Goal: Book appointment/travel/reservation

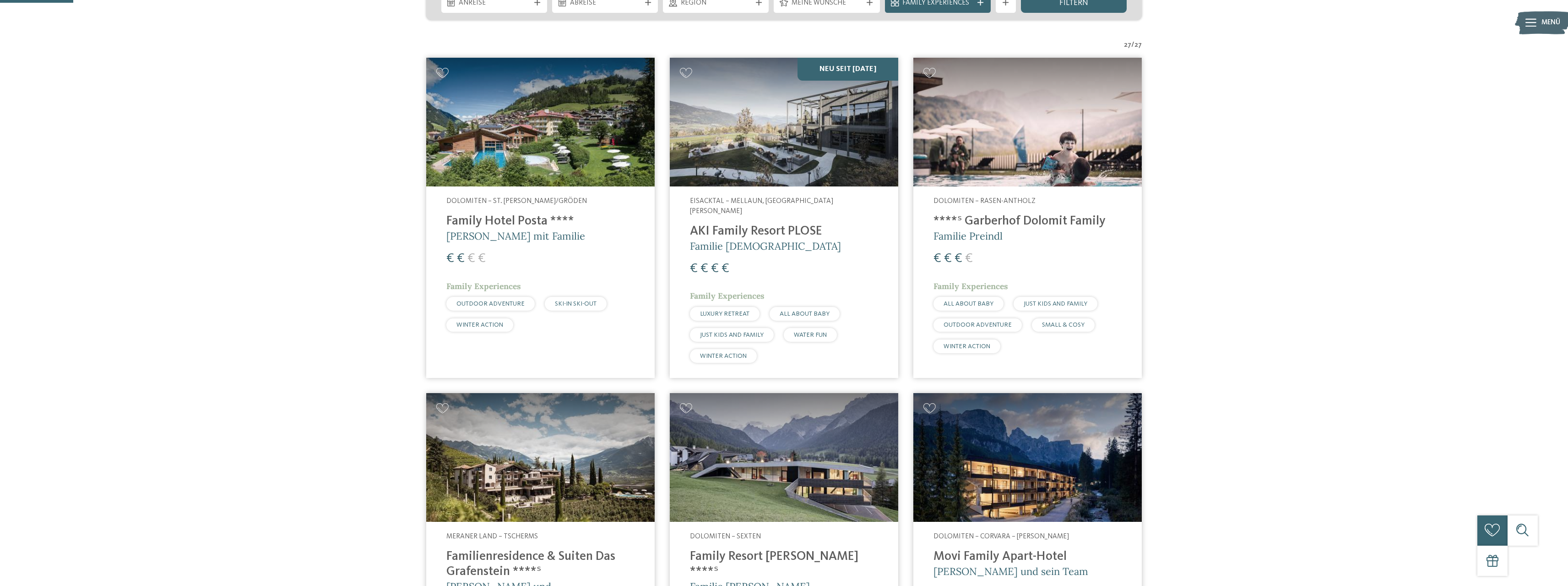
scroll to position [30, 0]
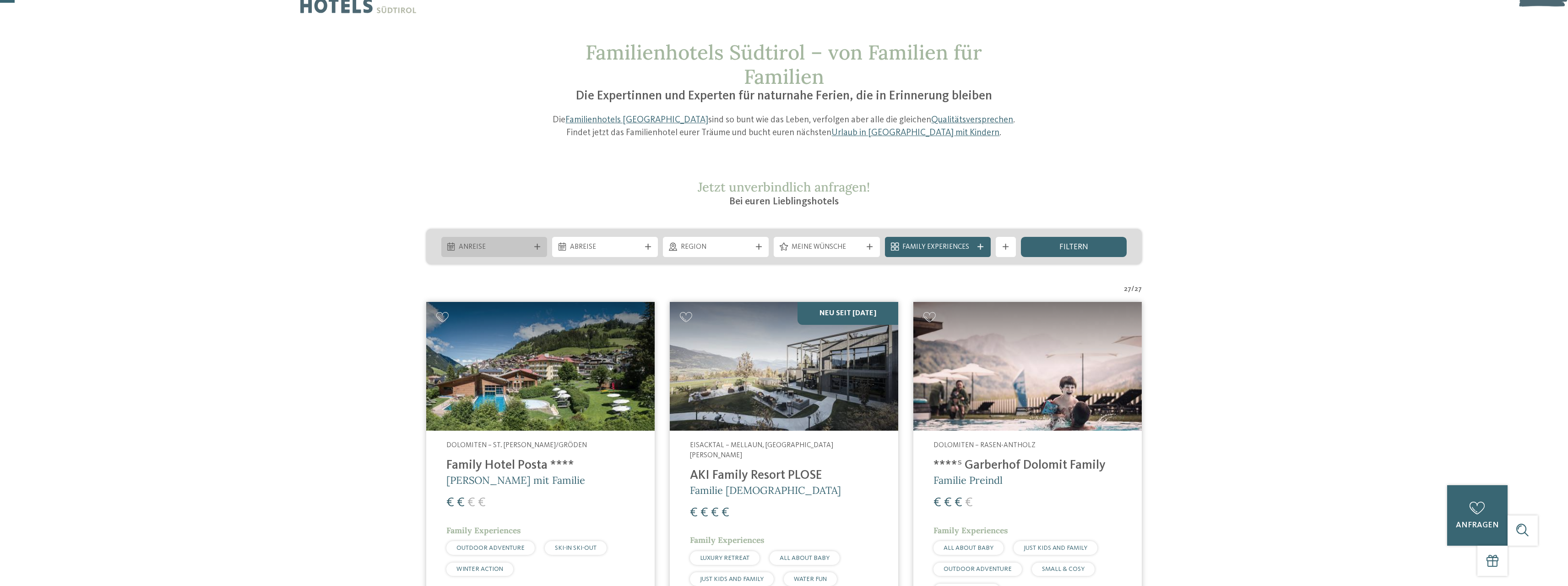
click at [506, 246] on span "Anreise" at bounding box center [494, 247] width 71 height 10
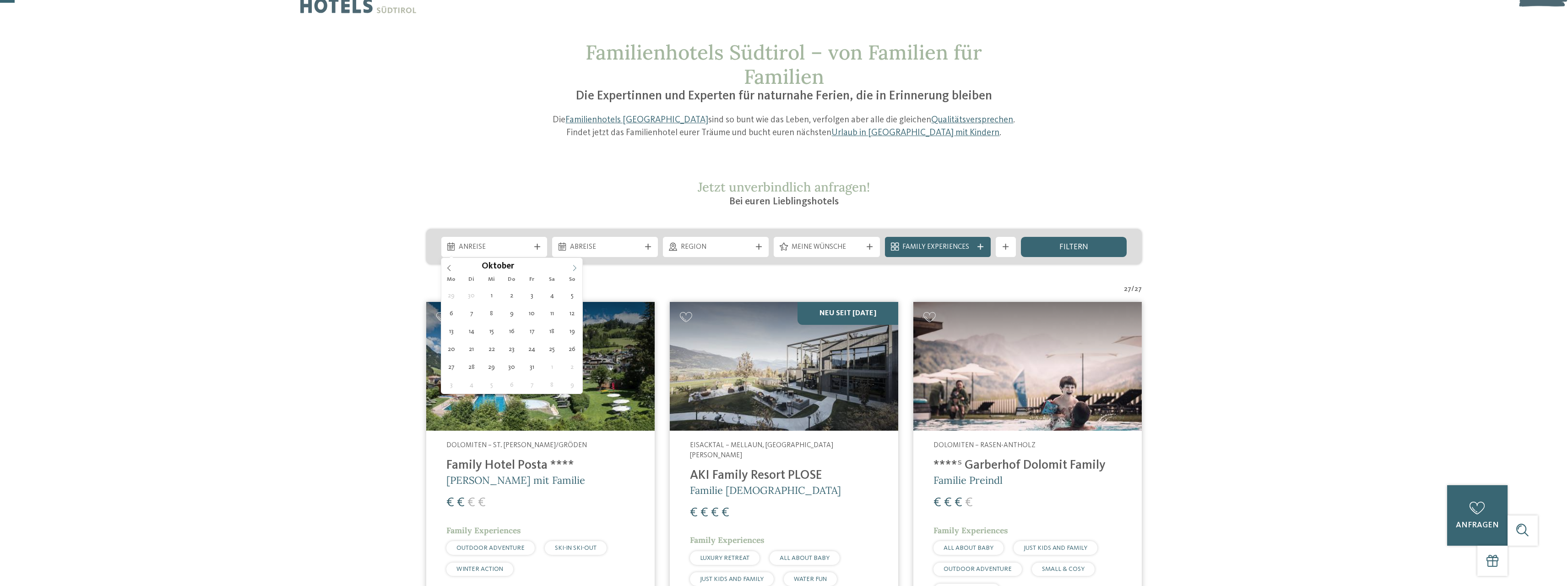
click at [573, 266] on icon at bounding box center [575, 268] width 7 height 7
type div "[DATE]"
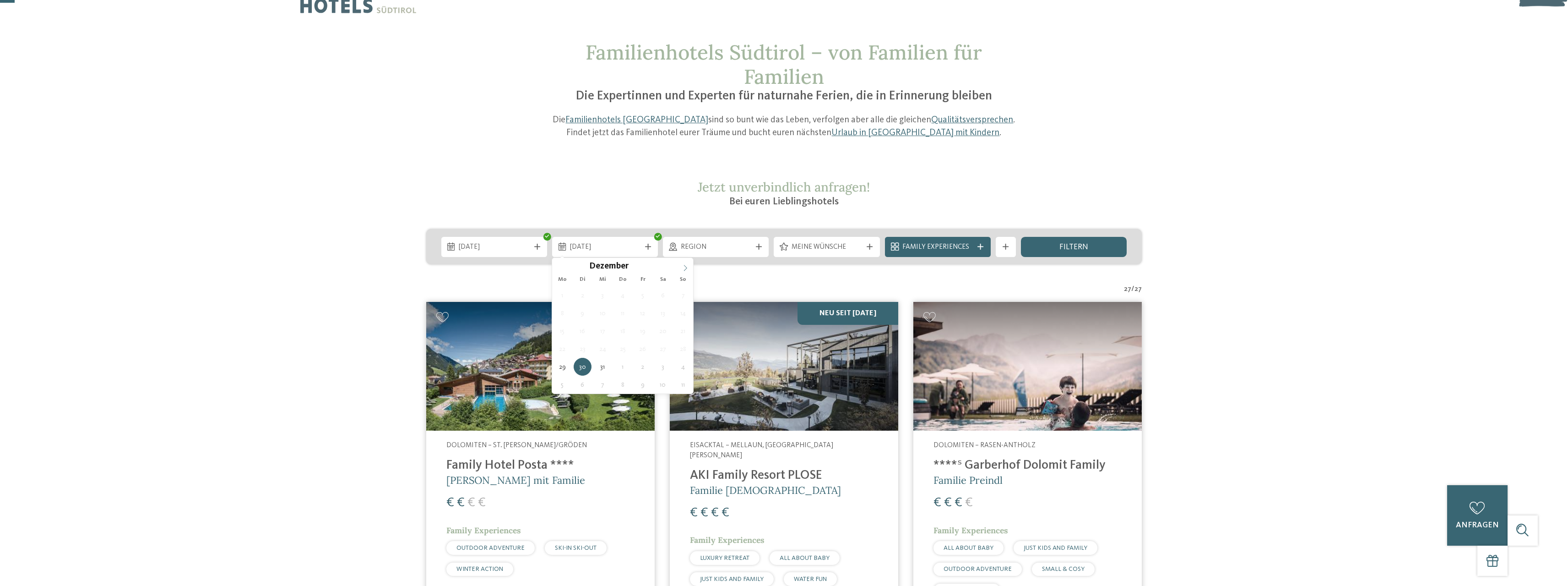
type input "****"
click at [684, 263] on span at bounding box center [686, 266] width 16 height 16
type div "[DATE]"
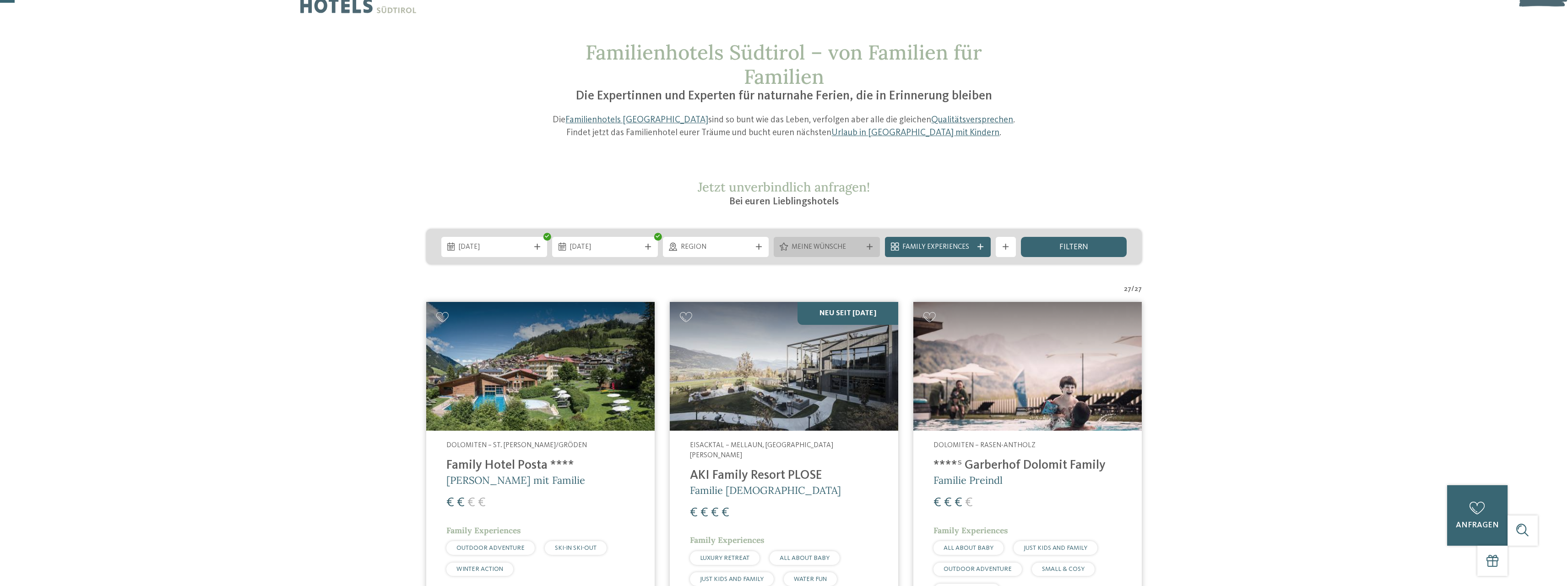
click at [860, 247] on span "Meine Wünsche" at bounding box center [827, 247] width 71 height 10
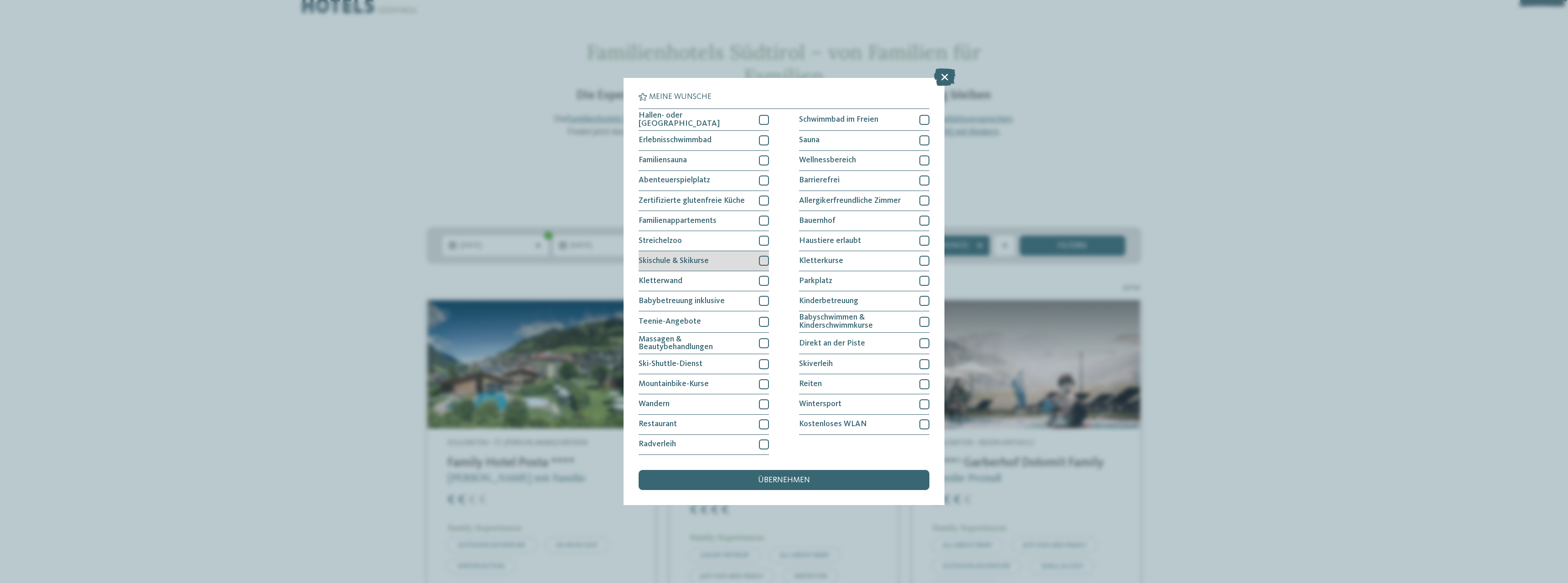
click at [707, 264] on div "Skischule & Skikurse" at bounding box center [703, 261] width 130 height 20
click at [909, 342] on div "Direkt an der Piste" at bounding box center [864, 343] width 130 height 22
click at [797, 475] on div "übernehmen" at bounding box center [784, 480] width 291 height 20
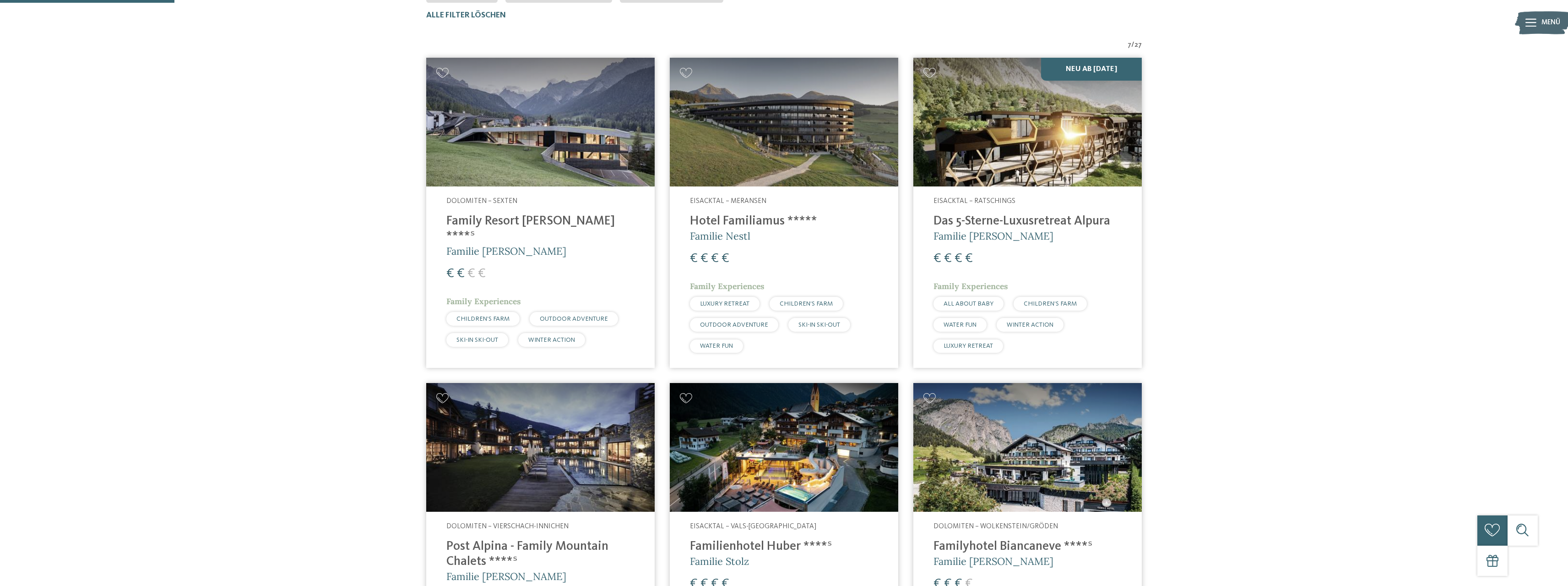
scroll to position [153, 0]
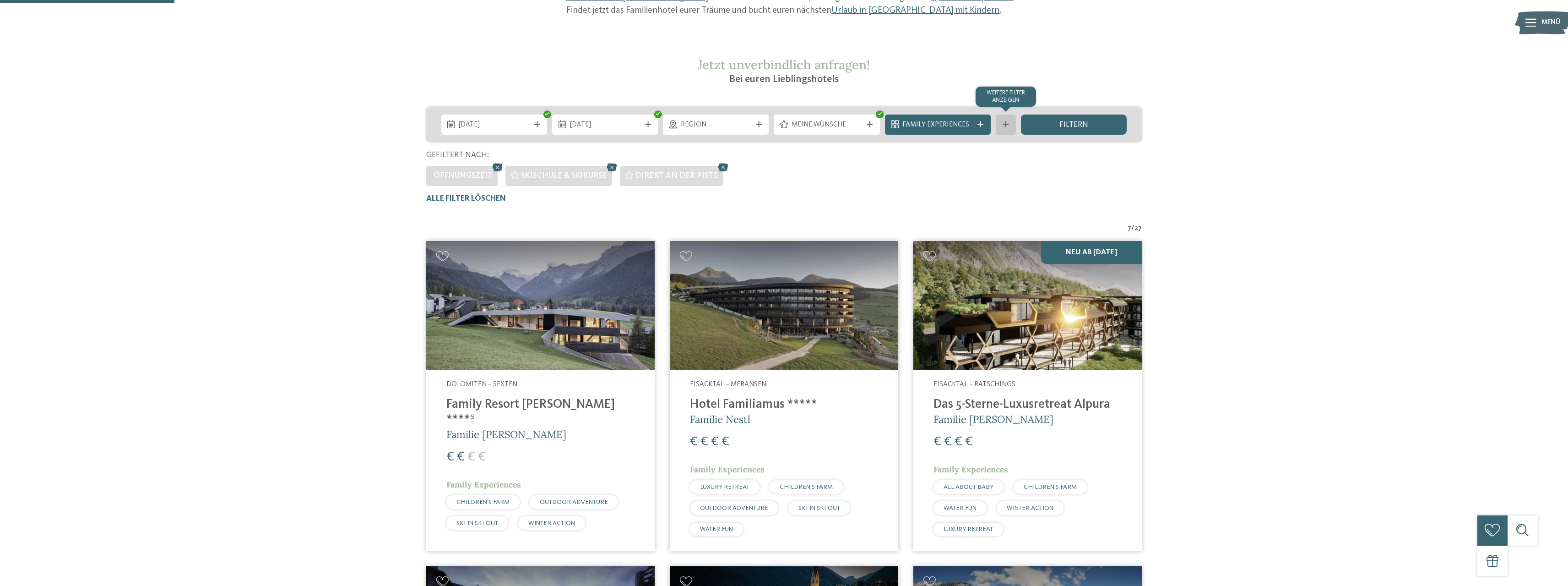
click at [1008, 126] on icon at bounding box center [1005, 124] width 6 height 6
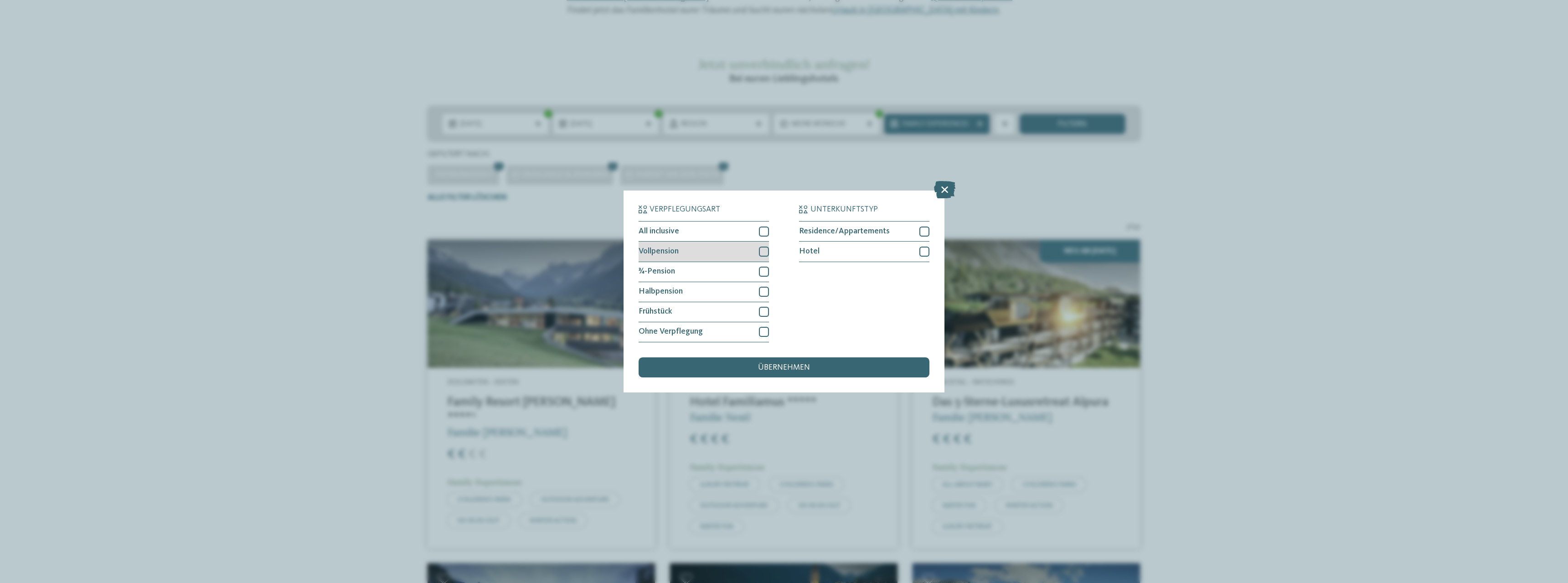
click at [763, 249] on div at bounding box center [763, 251] width 10 height 10
click at [805, 368] on span "übernehmen" at bounding box center [784, 367] width 52 height 8
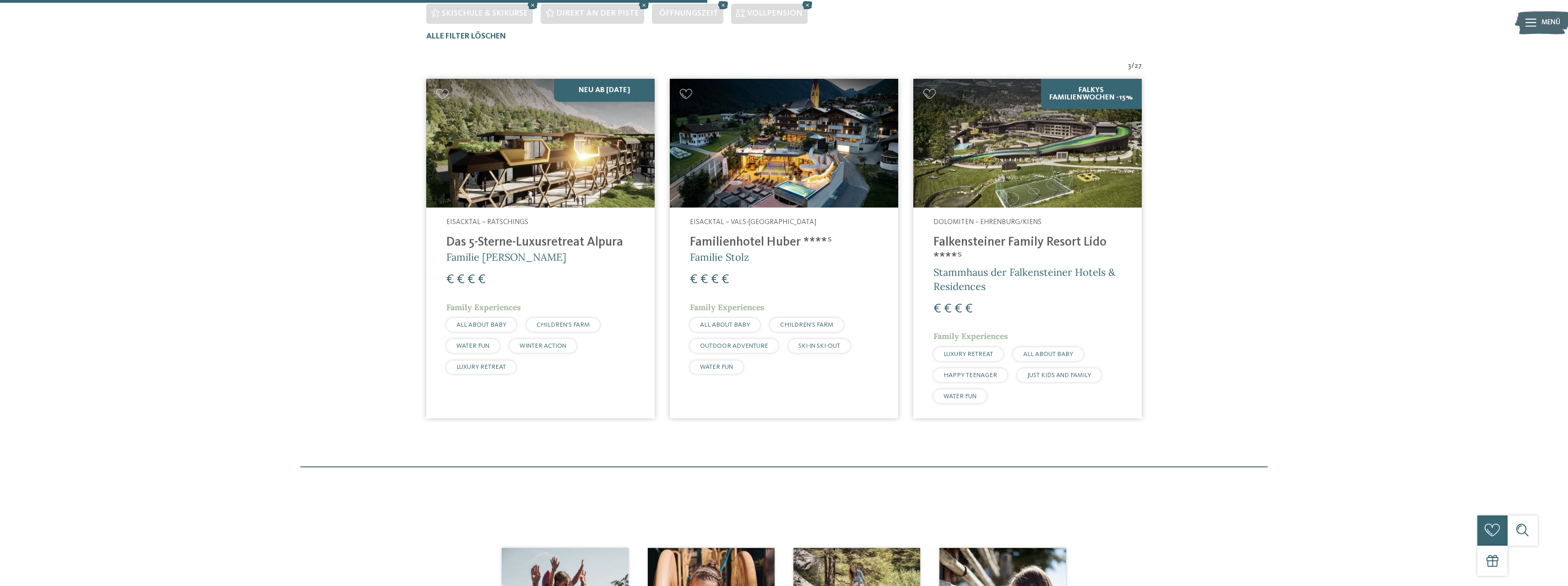
scroll to position [336, 0]
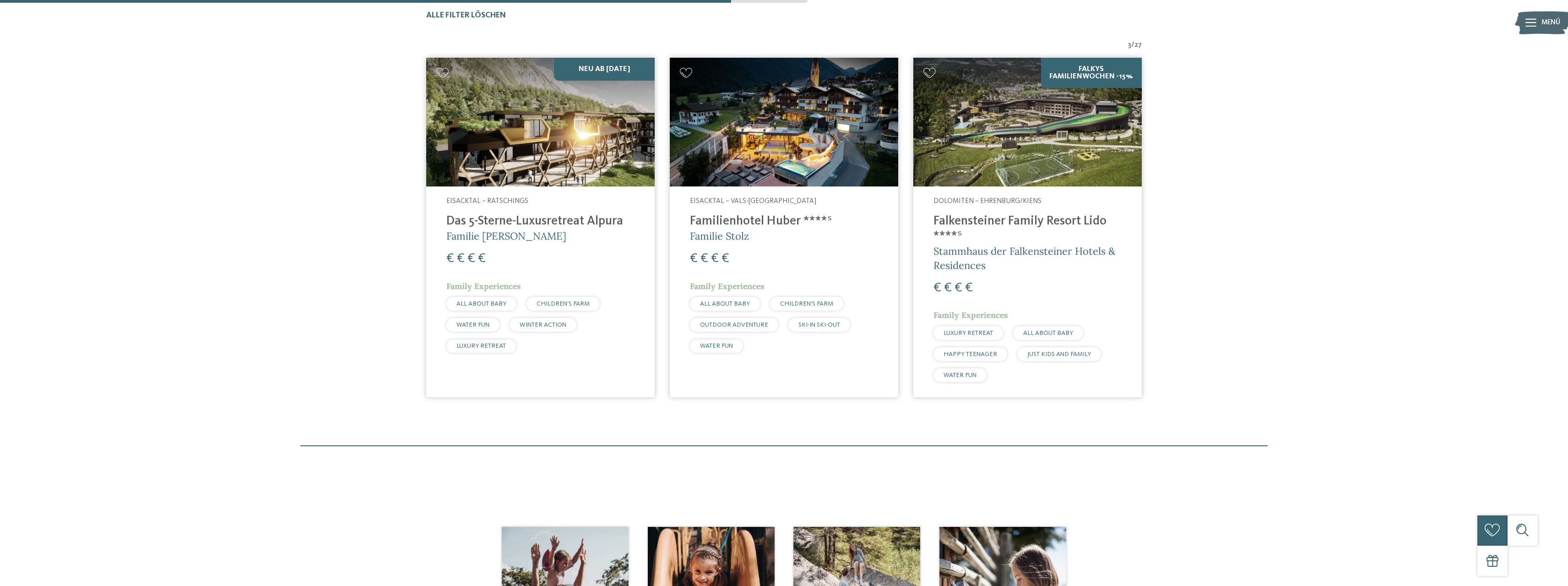
click at [547, 160] on img at bounding box center [540, 122] width 229 height 129
